Goal: Find specific page/section: Find specific page/section

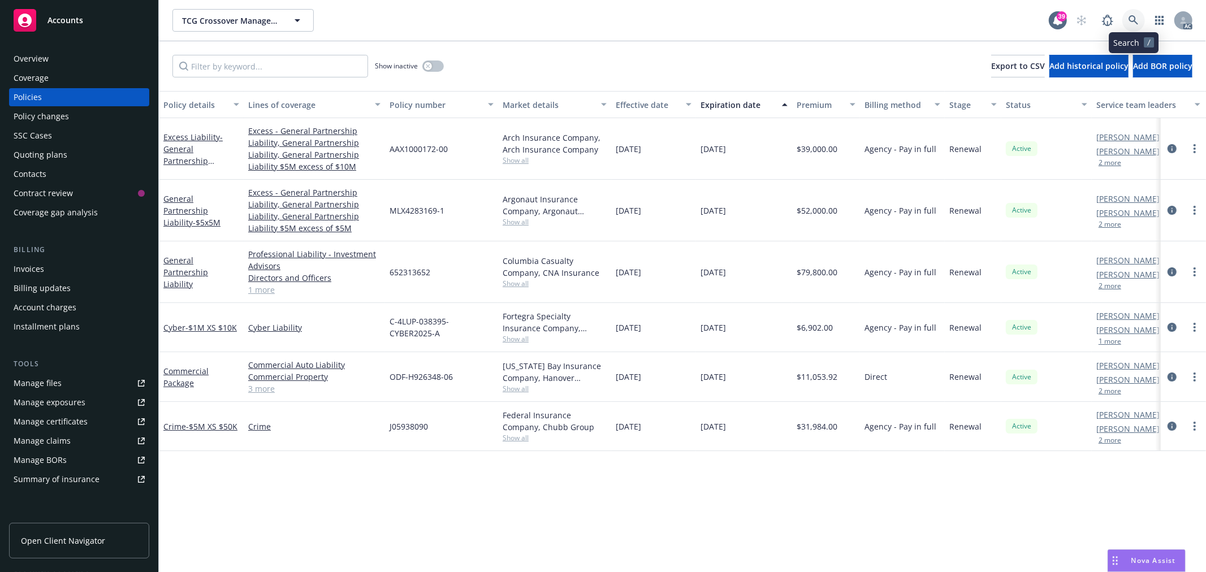
click at [1137, 19] on icon at bounding box center [1134, 20] width 10 height 10
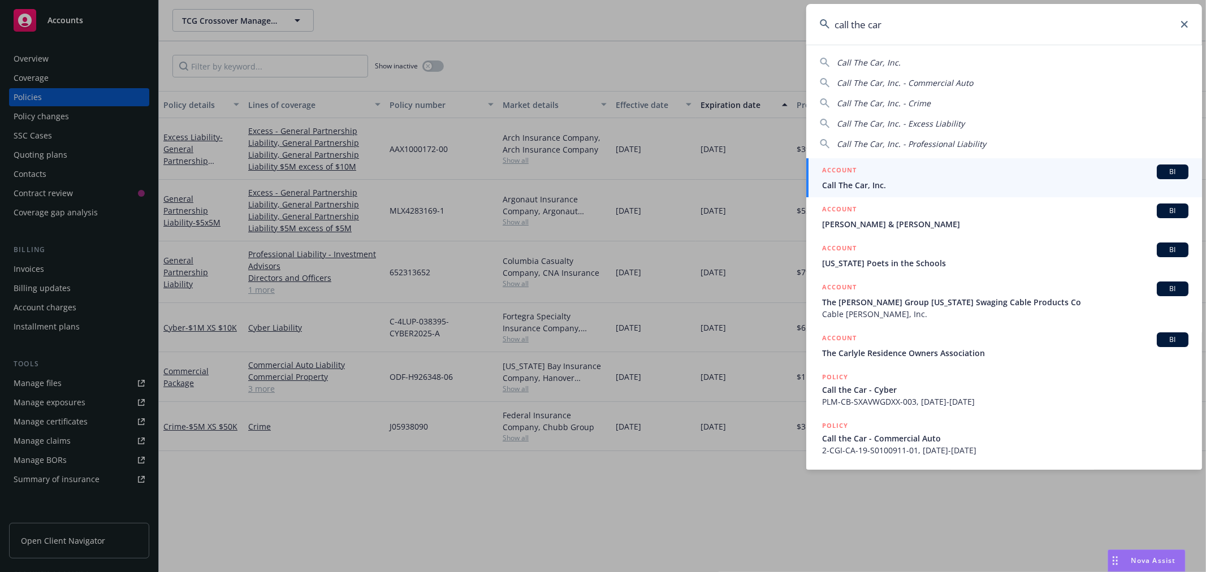
type input "call the car"
click at [966, 174] on div "ACCOUNT BI" at bounding box center [1005, 172] width 366 height 15
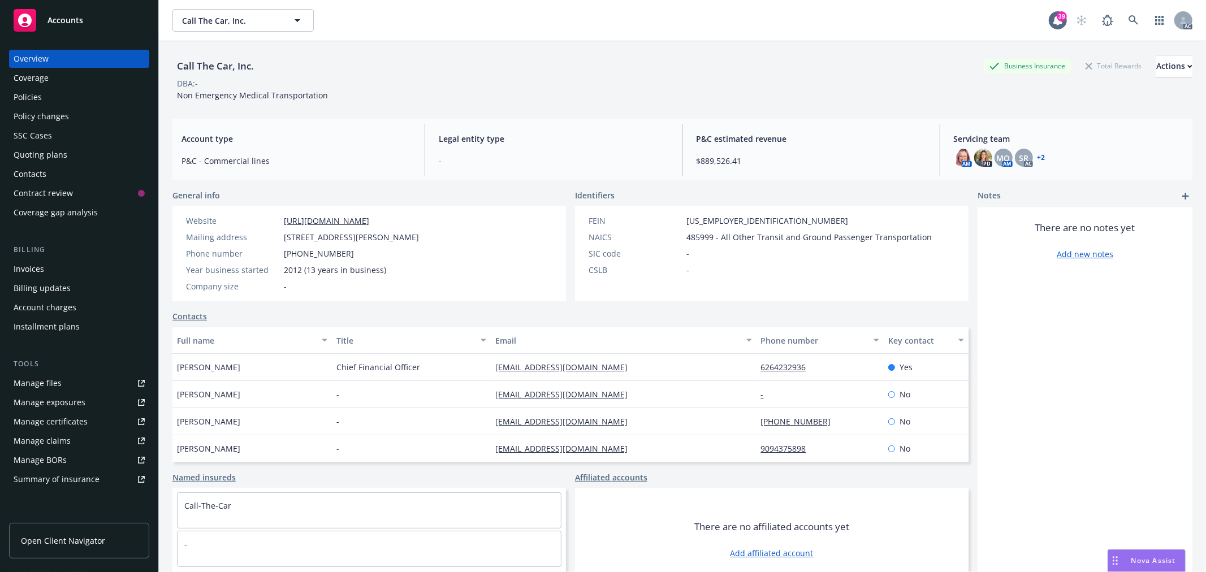
click at [47, 98] on div "Policies" at bounding box center [79, 97] width 131 height 18
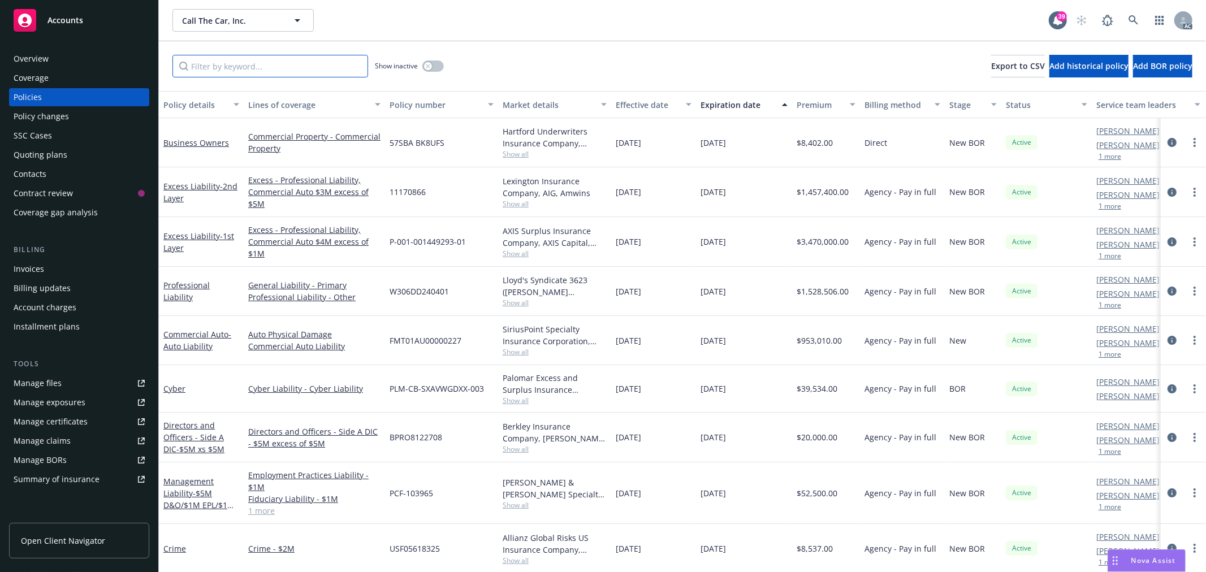
click at [268, 76] on input "Filter by keyword..." at bounding box center [270, 66] width 196 height 23
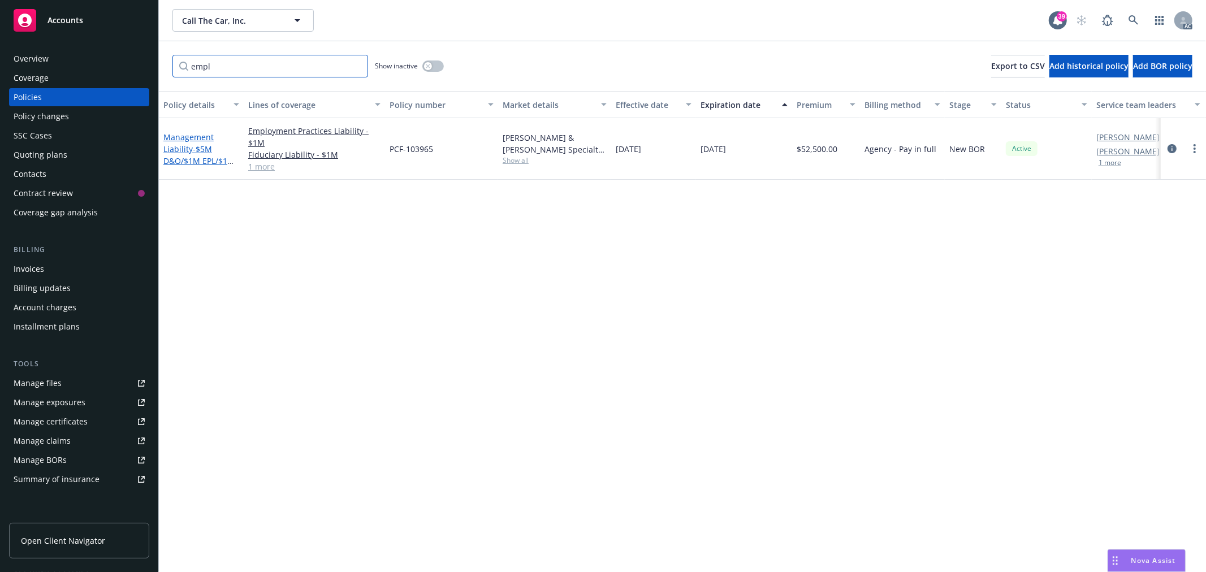
type input "empl"
click at [196, 147] on span "- $5M D&O/$1M EPL/$1M FID" at bounding box center [198, 161] width 71 height 34
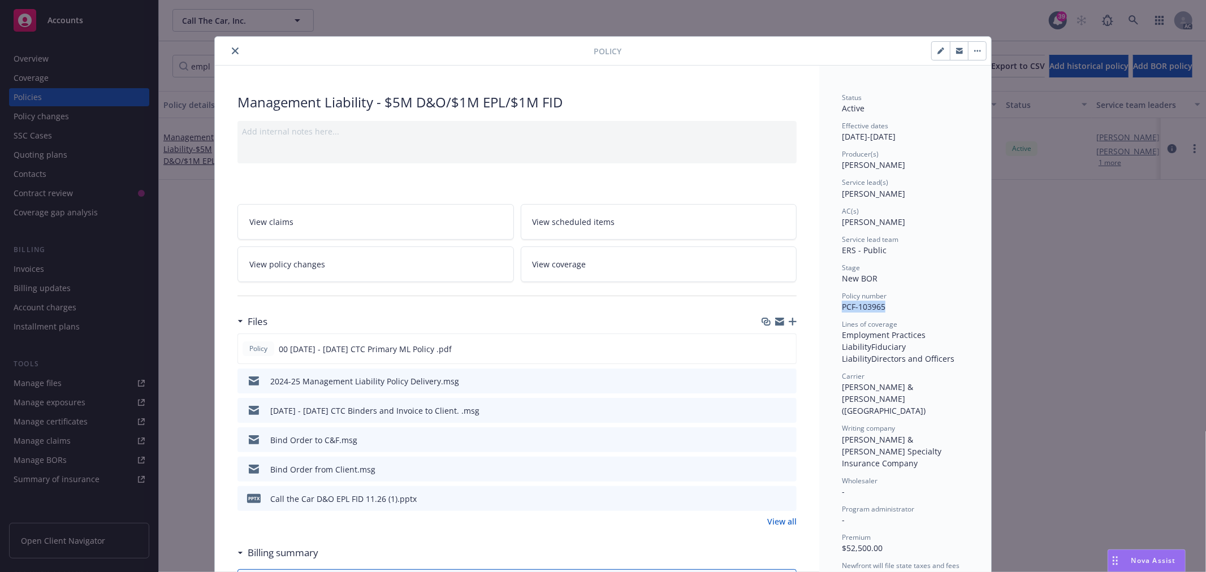
drag, startPoint x: 885, startPoint y: 308, endPoint x: 837, endPoint y: 313, distance: 48.3
click at [842, 313] on div "Policy number PCF-103965" at bounding box center [905, 301] width 127 height 21
copy span "PCF-103965"
drag, startPoint x: 935, startPoint y: 387, endPoint x: 835, endPoint y: 388, distance: 100.1
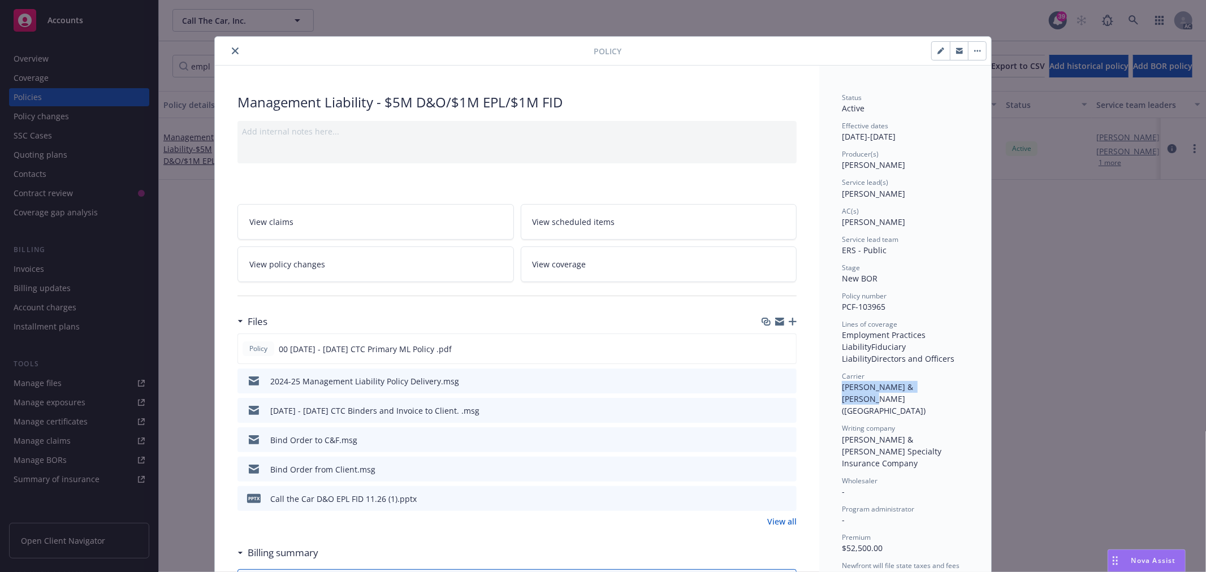
copy span "[PERSON_NAME] & [PERSON_NAME] ([GEOGRAPHIC_DATA])"
click at [232, 50] on icon "close" at bounding box center [235, 51] width 7 height 7
